Goal: Information Seeking & Learning: Learn about a topic

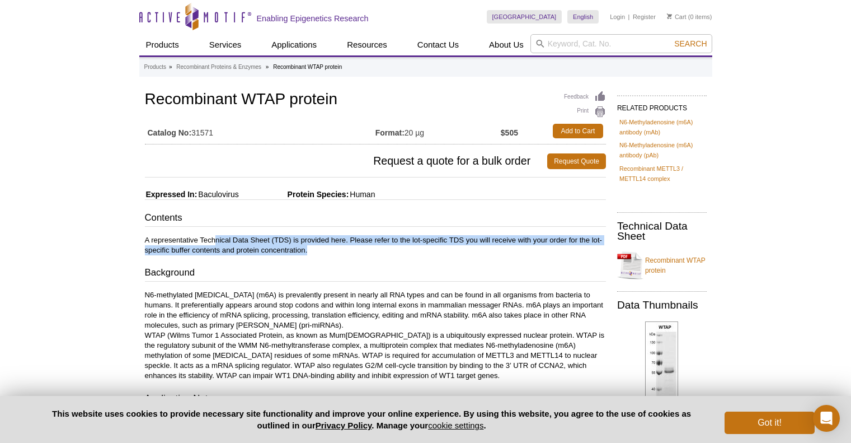
drag, startPoint x: 216, startPoint y: 238, endPoint x: 355, endPoint y: 246, distance: 140.2
click at [355, 246] on p "A representative Technical Data Sheet (TDS) is provided here. Please refer to t…" at bounding box center [375, 245] width 461 height 20
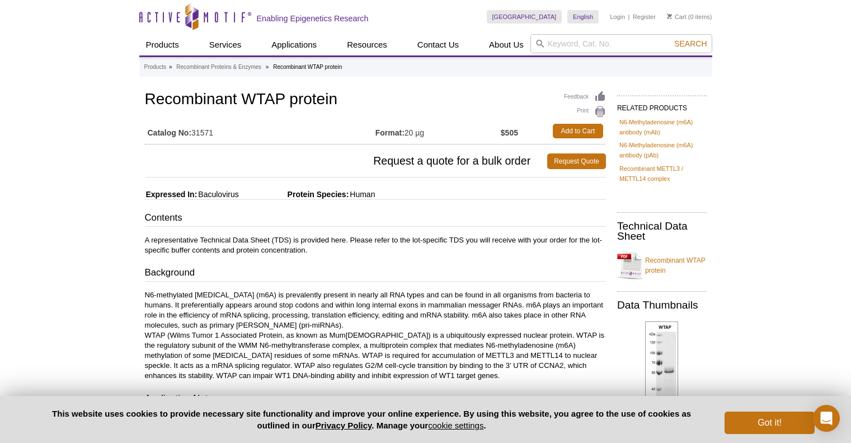
click at [376, 265] on div "Contents A representative Technical Data Sheet (TDS) is provided here. Please r…" at bounding box center [375, 355] width 461 height 289
click at [768, 424] on button "Got it!" at bounding box center [770, 422] width 90 height 22
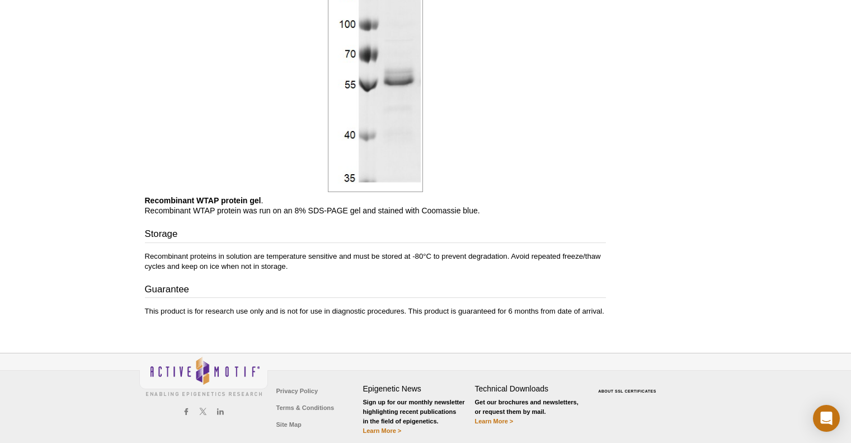
scroll to position [634, 0]
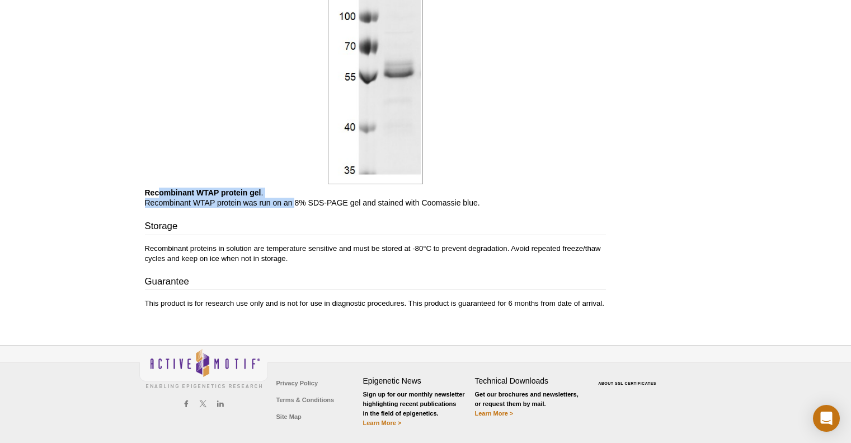
drag, startPoint x: 159, startPoint y: 180, endPoint x: 321, endPoint y: 203, distance: 163.5
click at [297, 188] on p "Recombinant WTAP protein gel . Recombinant WTAP protein was run on an 8% SDS-PA…" at bounding box center [375, 198] width 461 height 20
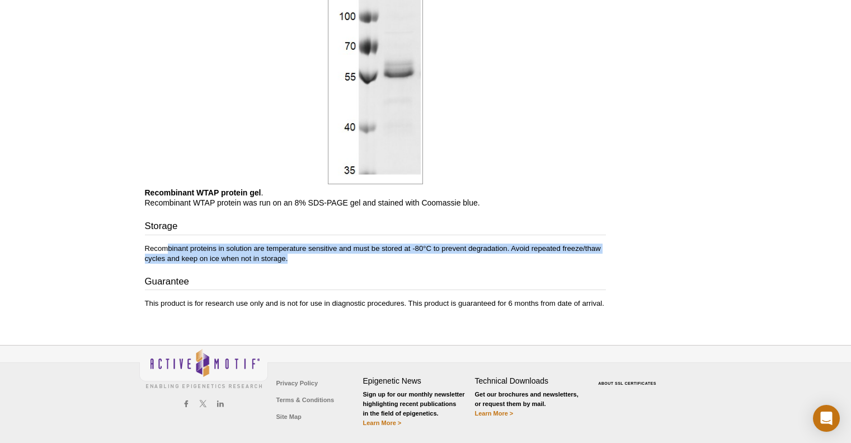
drag, startPoint x: 165, startPoint y: 237, endPoint x: 366, endPoint y: 251, distance: 201.5
click at [340, 250] on p "Recombinant proteins in solution are temperature sensitive and must be stored a…" at bounding box center [375, 254] width 461 height 20
click at [448, 275] on h3 "Guarantee" at bounding box center [375, 283] width 461 height 16
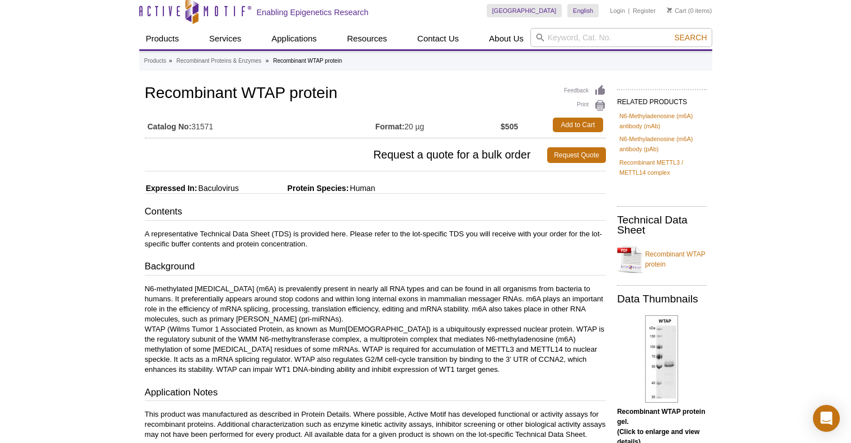
scroll to position [0, 0]
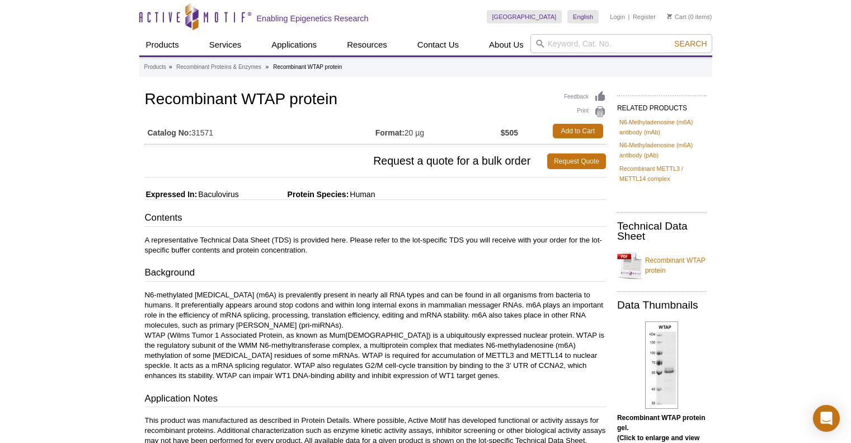
drag, startPoint x: 500, startPoint y: 132, endPoint x: 527, endPoint y: 137, distance: 27.3
click at [527, 137] on tr "Catalog No: 31571 Format: 20 µg $505 Add to Cart" at bounding box center [375, 131] width 461 height 20
drag, startPoint x: 196, startPoint y: 237, endPoint x: 361, endPoint y: 248, distance: 164.9
click at [357, 243] on p "A representative Technical Data Sheet (TDS) is provided here. Please refer to t…" at bounding box center [375, 245] width 461 height 20
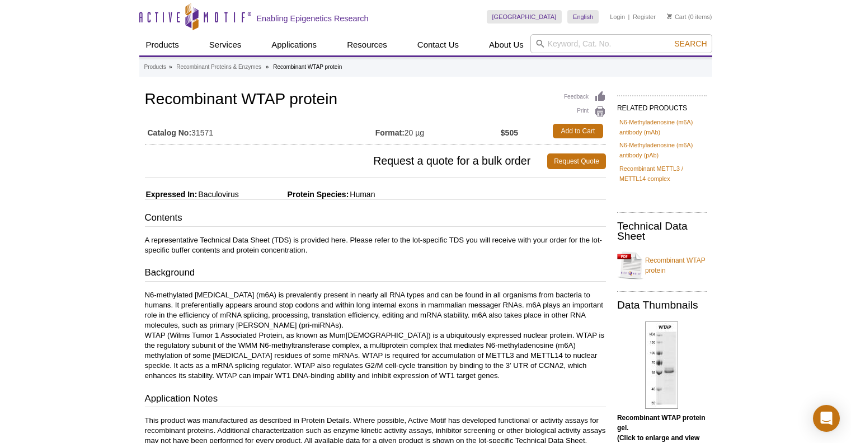
click at [375, 264] on div "Contents A representative Technical Data Sheet (TDS) is provided here. Please r…" at bounding box center [375, 355] width 461 height 289
drag, startPoint x: 247, startPoint y: 195, endPoint x: 202, endPoint y: 193, distance: 45.4
drag, startPoint x: 207, startPoint y: 194, endPoint x: 235, endPoint y: 192, distance: 27.5
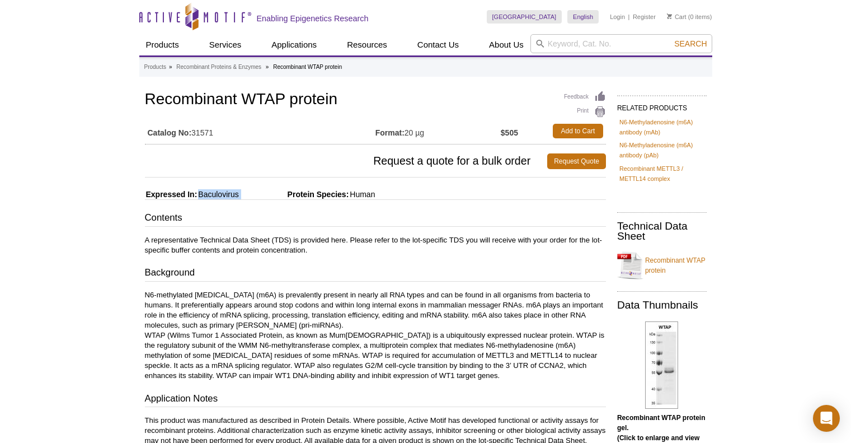
click at [231, 193] on span "Baculovirus" at bounding box center [217, 194] width 41 height 9
click at [460, 218] on h3 "Contents" at bounding box center [375, 219] width 461 height 16
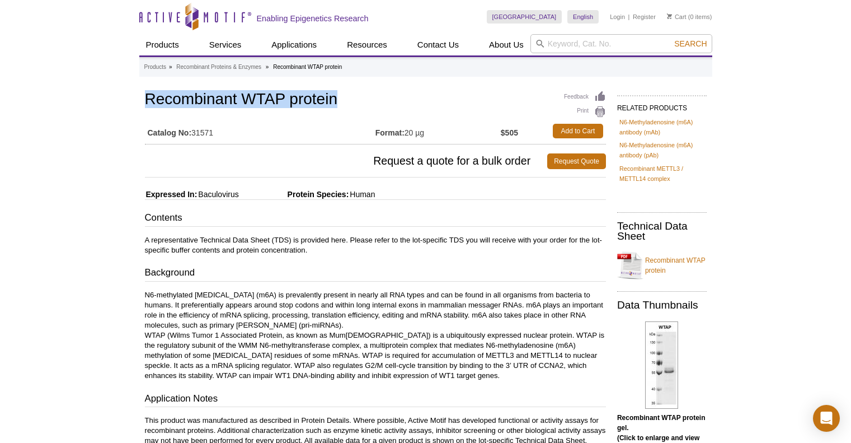
drag, startPoint x: 338, startPoint y: 97, endPoint x: 125, endPoint y: 100, distance: 213.3
copy h1 "Recombinant WTAP protein"
